Goal: Transaction & Acquisition: Subscribe to service/newsletter

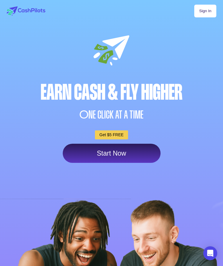
click at [88, 157] on link "Start Now" at bounding box center [112, 153] width 98 height 19
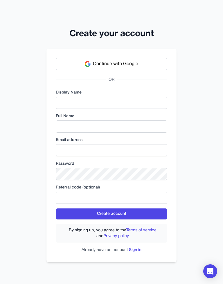
click at [71, 61] on button "Continue with Google" at bounding box center [111, 64] width 111 height 12
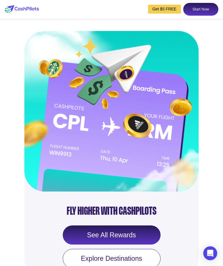
scroll to position [661, 0]
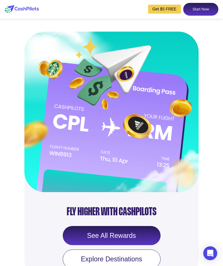
click at [196, 5] on link "Start Now" at bounding box center [200, 9] width 35 height 13
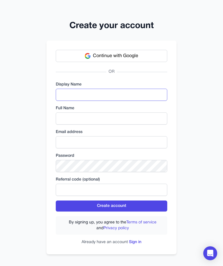
click at [63, 100] on input "text" at bounding box center [111, 95] width 111 height 12
type input "*"
